Goal: Task Accomplishment & Management: Manage account settings

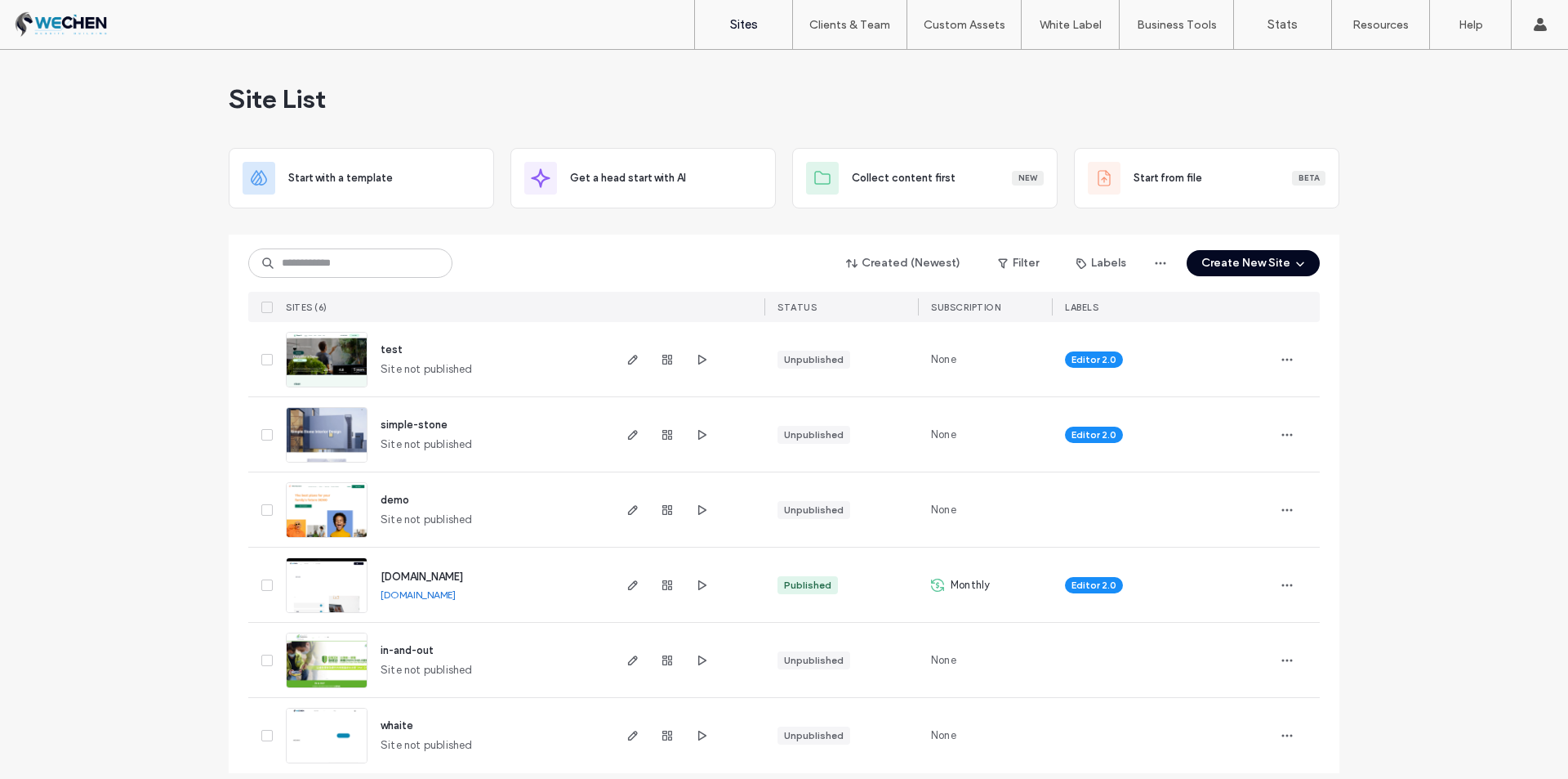
click at [406, 571] on span "[DOMAIN_NAME]" at bounding box center [422, 576] width 82 height 12
click at [406, 574] on span "[DOMAIN_NAME]" at bounding box center [422, 576] width 82 height 12
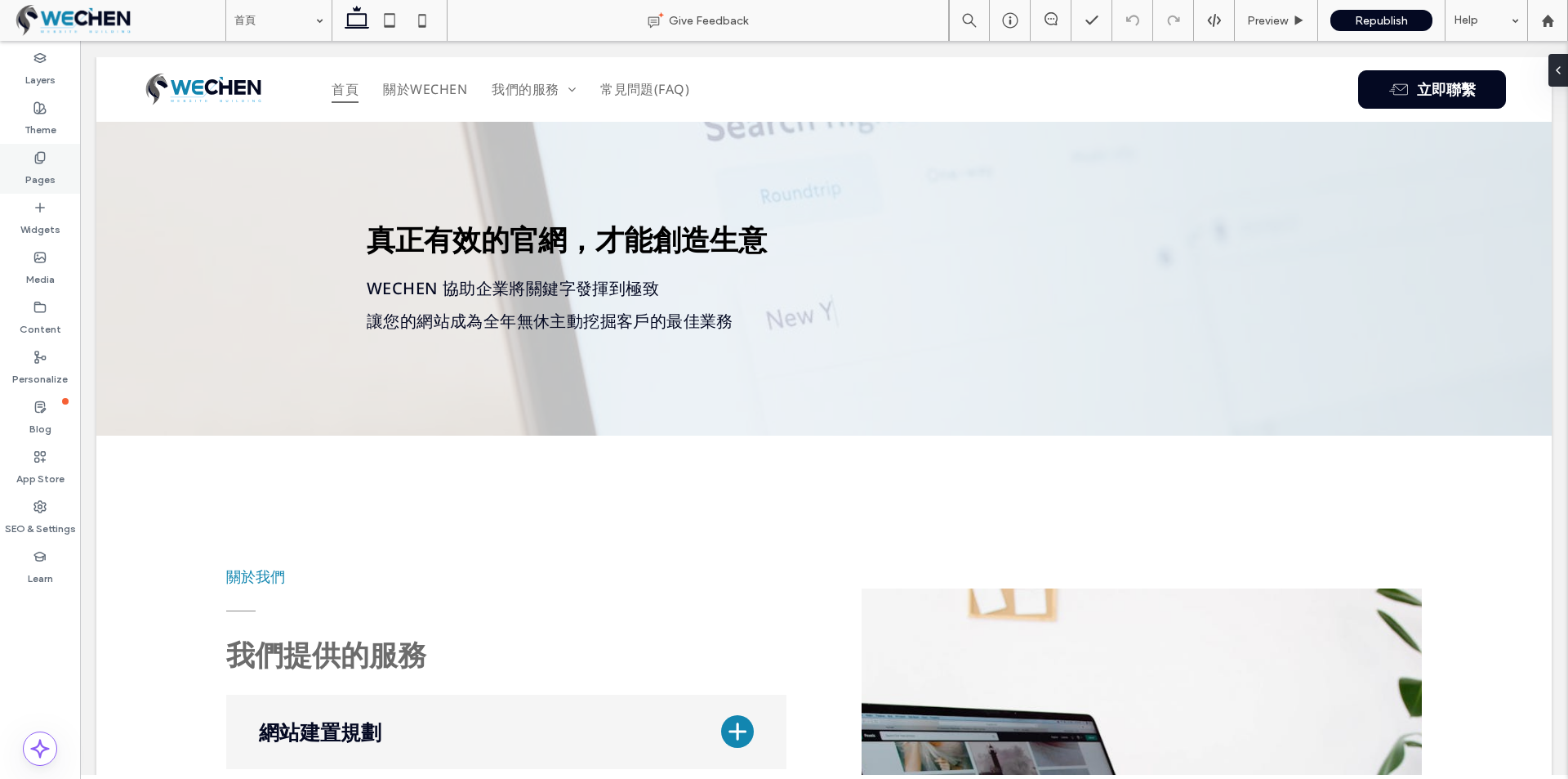
drag, startPoint x: 41, startPoint y: 176, endPoint x: 45, endPoint y: 193, distance: 17.5
click at [42, 184] on label "Pages" at bounding box center [41, 176] width 30 height 23
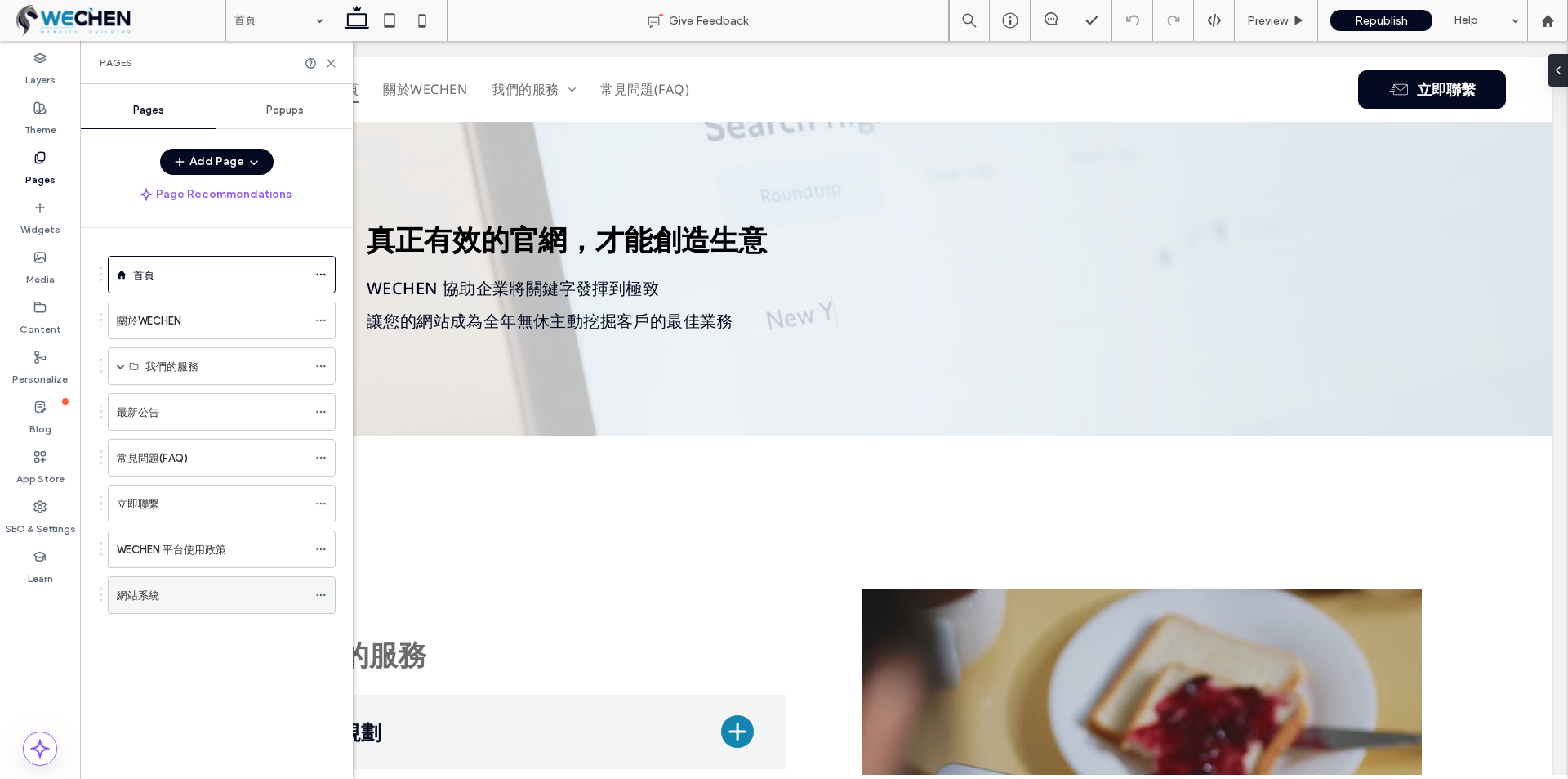
click at [244, 599] on div "網站系統" at bounding box center [212, 596] width 190 height 17
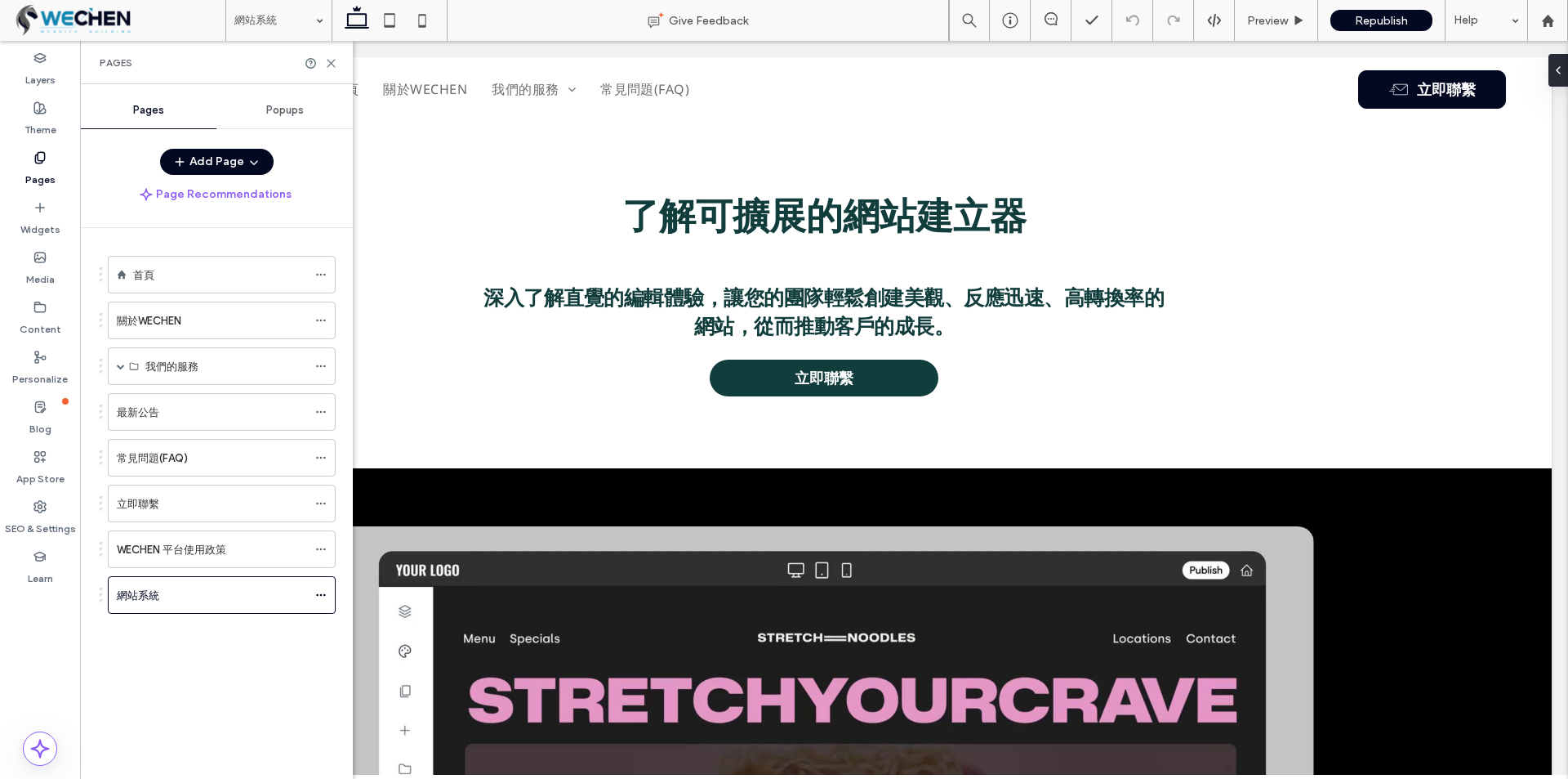
drag, startPoint x: 238, startPoint y: 660, endPoint x: 243, endPoint y: 669, distance: 10.3
click at [238, 660] on div "首頁 關於WECHEN 我們的服務 網站建置設計 SEO 優化行銷 廣告投放服務 最新公告 常見問題(FAQ) 立即聯繫 WECHEN 平台使用政策 網站系統" at bounding box center [226, 499] width 253 height 543
click at [228, 607] on div "網站系統" at bounding box center [212, 595] width 190 height 36
click at [340, 66] on div "Pages" at bounding box center [216, 62] width 273 height 43
click at [329, 65] on use at bounding box center [332, 63] width 8 height 8
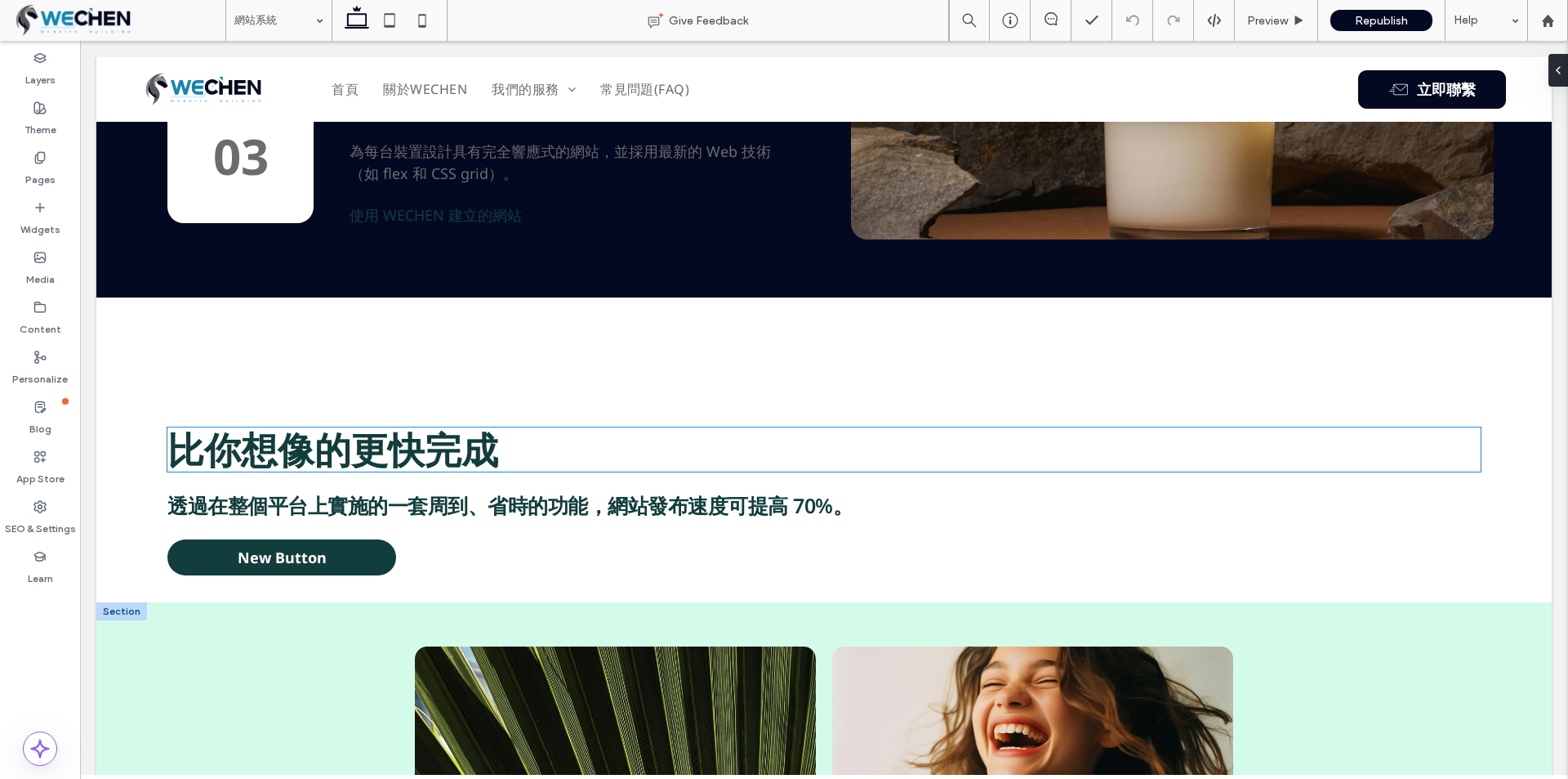
scroll to position [1797, 0]
